Goal: Task Accomplishment & Management: Manage account settings

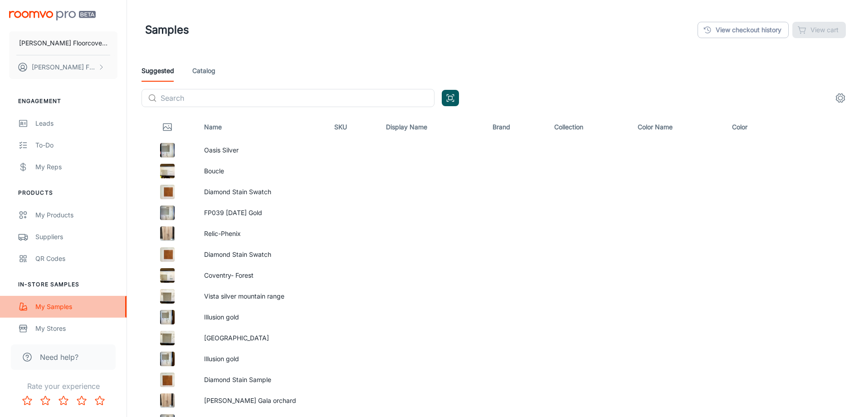
click at [74, 309] on div "My Samples" at bounding box center [76, 307] width 82 height 10
click at [754, 33] on link "View checkout history" at bounding box center [743, 30] width 91 height 16
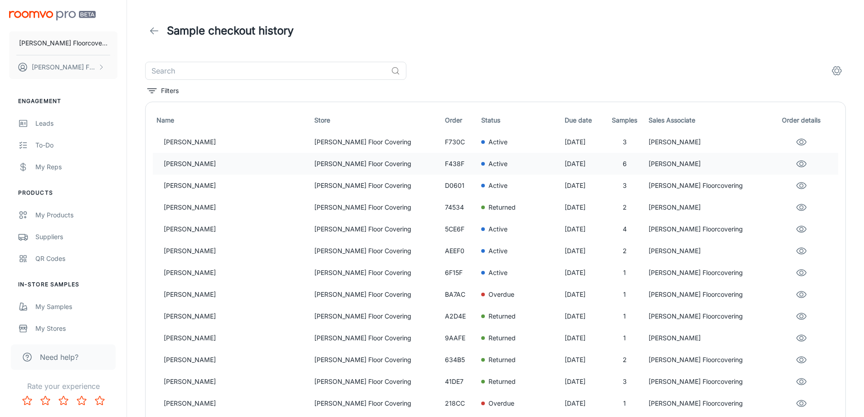
click at [224, 165] on p "[PERSON_NAME]" at bounding box center [235, 164] width 143 height 10
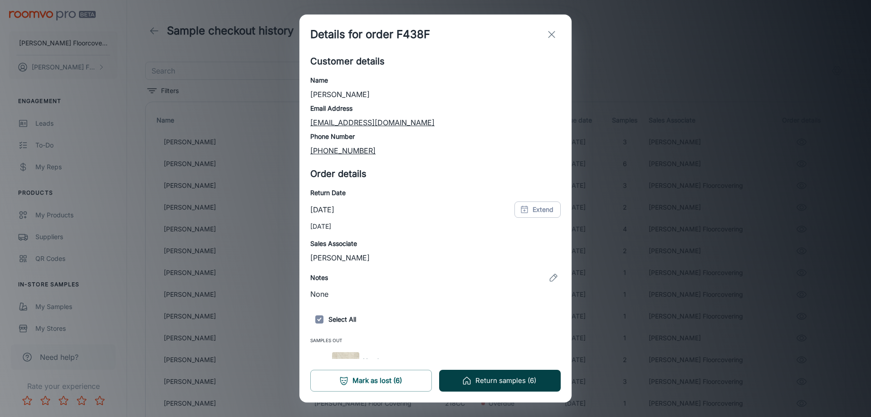
click at [536, 380] on button "Return samples (6)" at bounding box center [500, 381] width 122 height 22
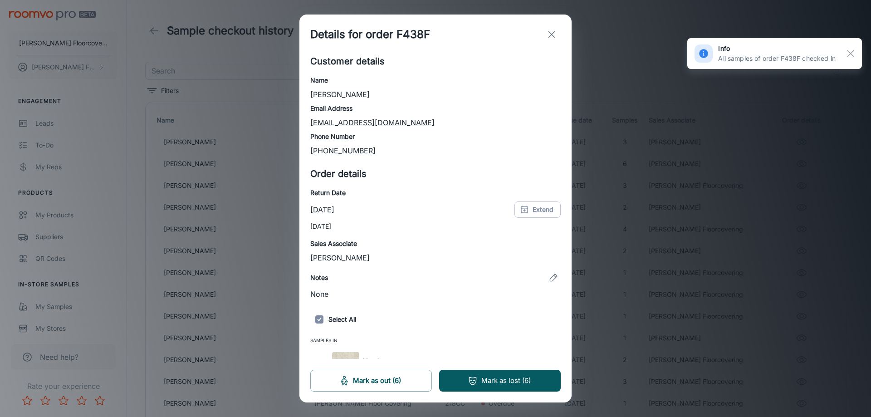
click at [557, 33] on button "exit" at bounding box center [552, 34] width 18 height 18
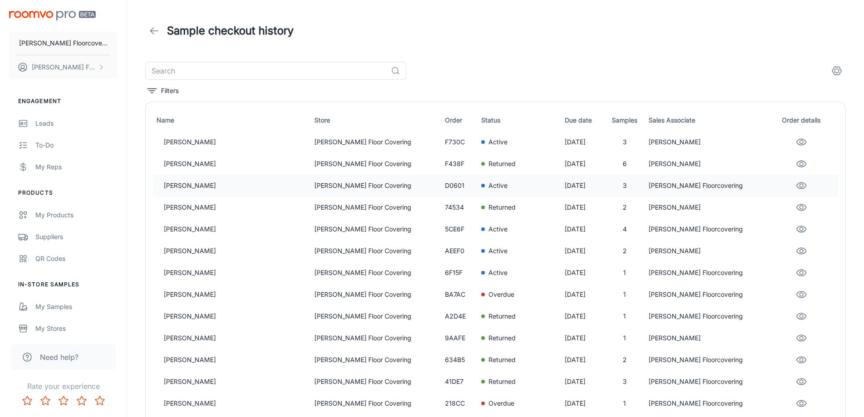
click at [204, 187] on p "[PERSON_NAME]" at bounding box center [235, 186] width 143 height 10
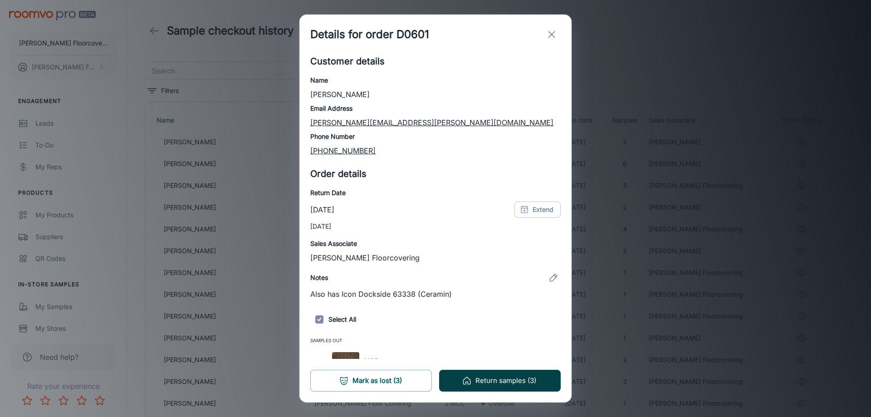
click at [486, 386] on button "Return samples (3)" at bounding box center [500, 381] width 122 height 22
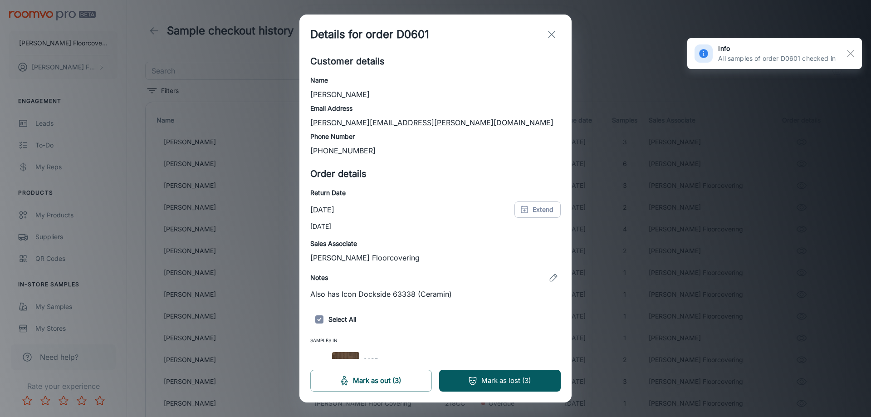
click at [554, 36] on icon "exit" at bounding box center [551, 34] width 11 height 11
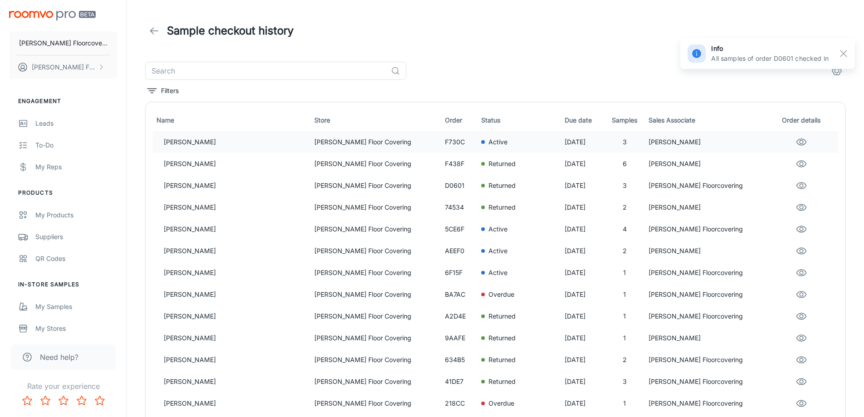
click at [489, 143] on div "Active" at bounding box center [519, 142] width 77 height 10
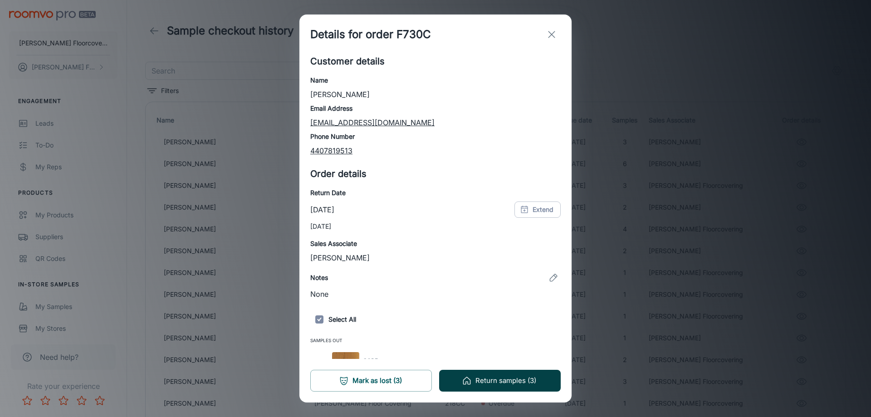
click at [521, 383] on button "Return samples (3)" at bounding box center [500, 381] width 122 height 22
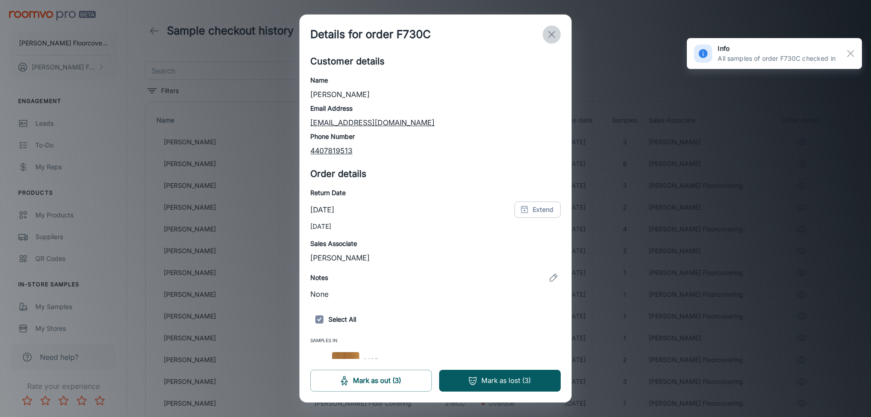
click at [551, 31] on icon "exit" at bounding box center [551, 34] width 11 height 11
